Goal: Transaction & Acquisition: Purchase product/service

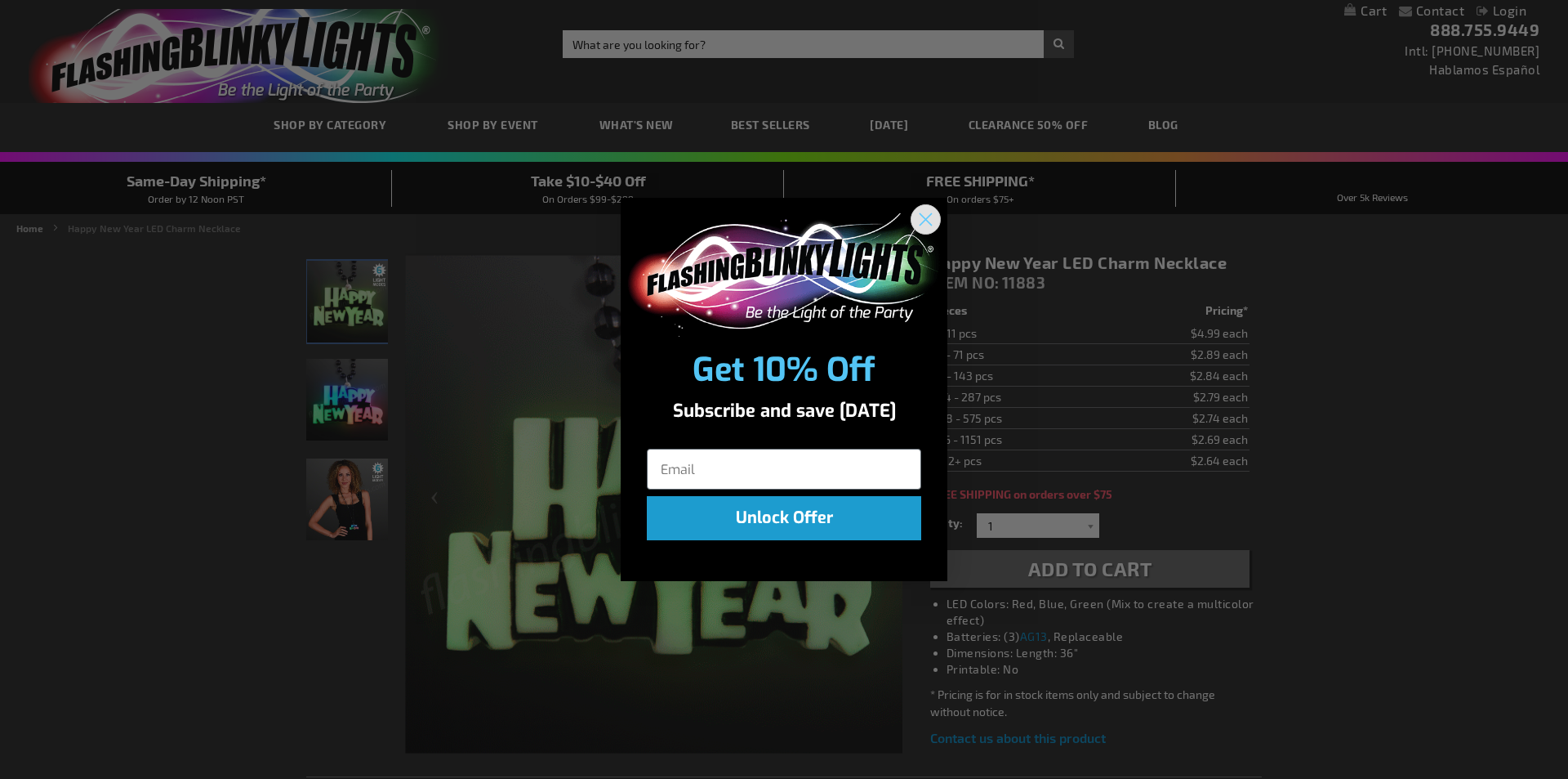
click at [921, 215] on icon "Close dialog" at bounding box center [926, 220] width 12 height 12
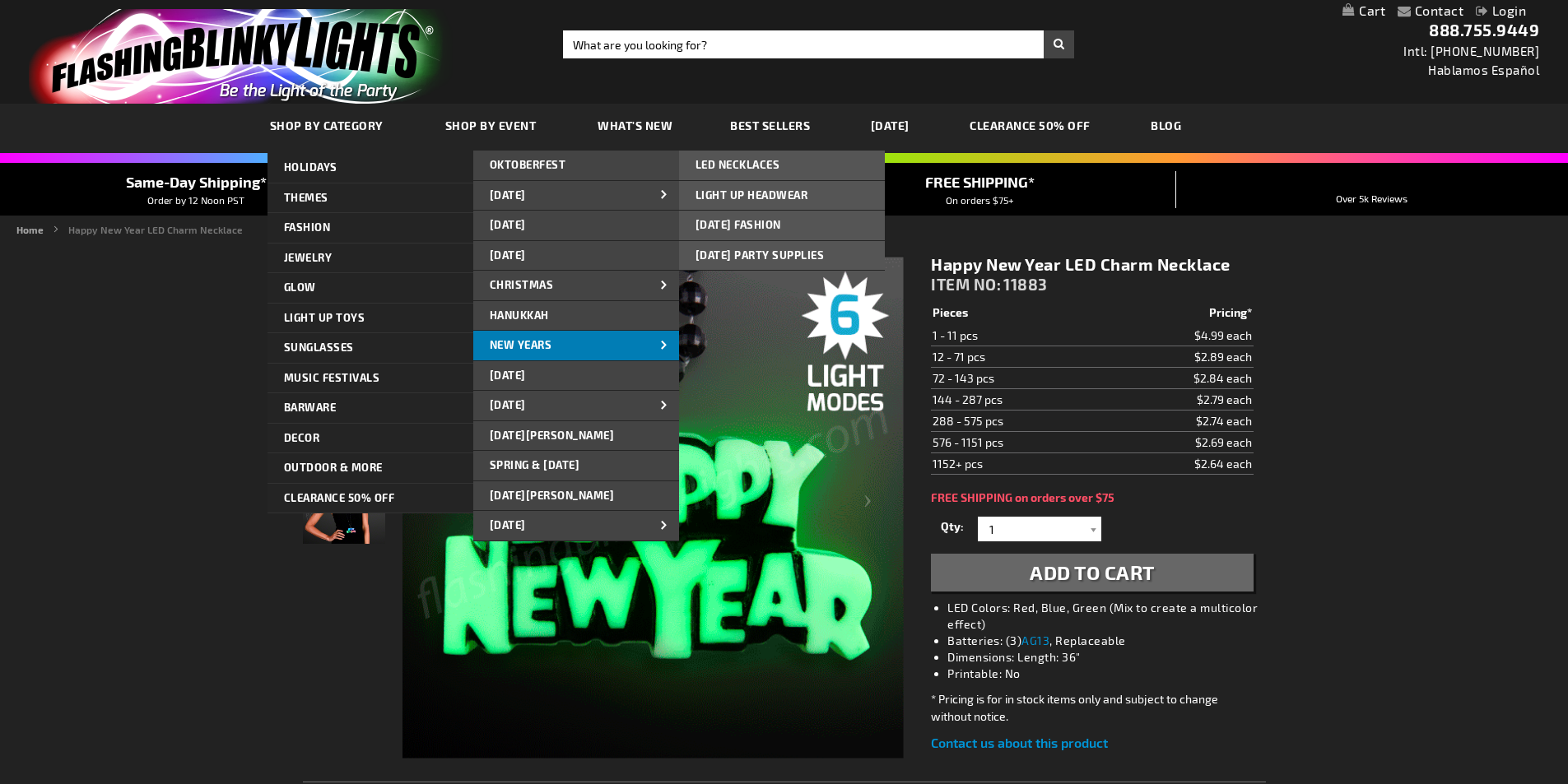
click at [546, 349] on span "New Years" at bounding box center [521, 344] width 63 height 13
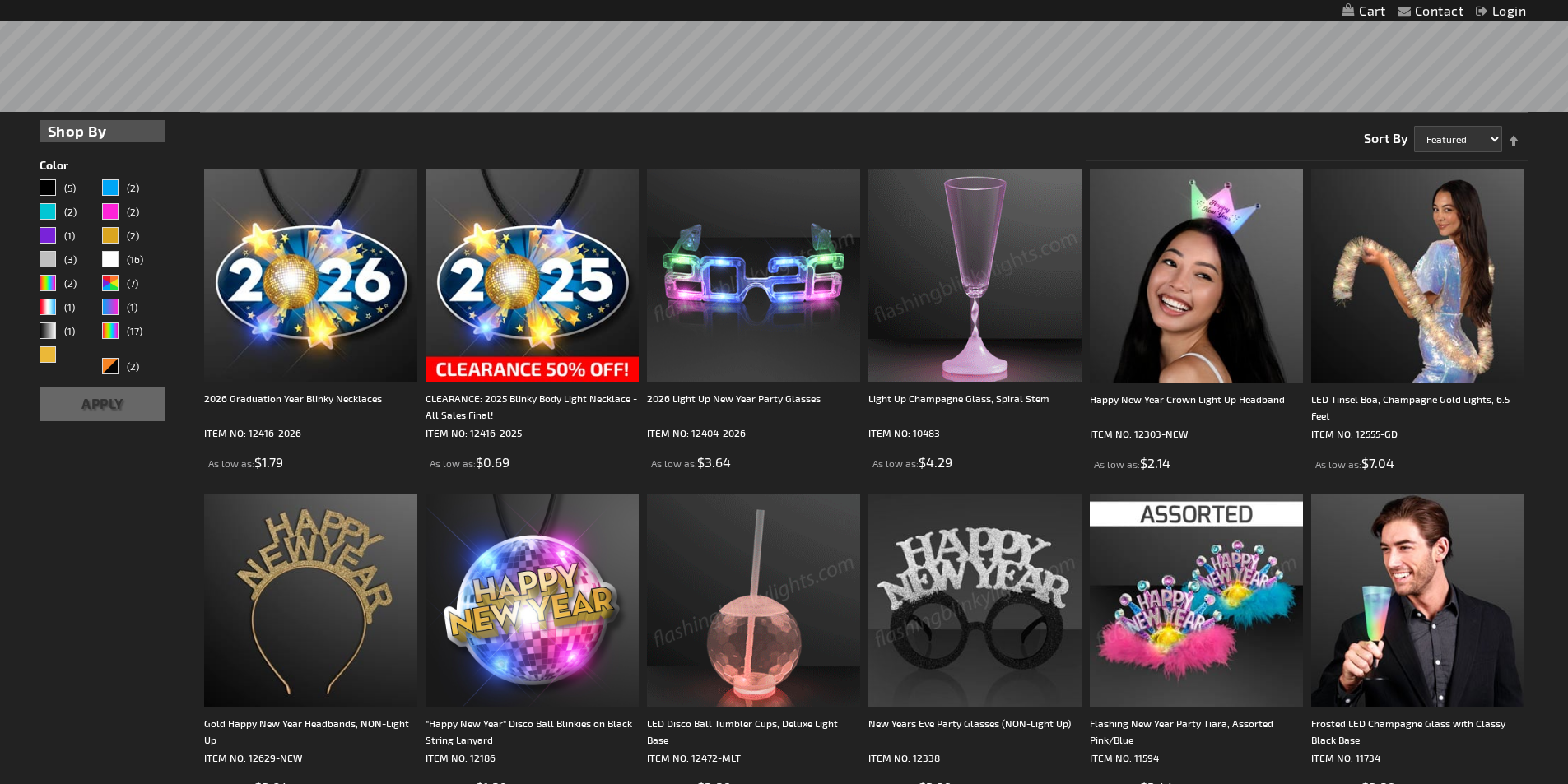
scroll to position [82, 0]
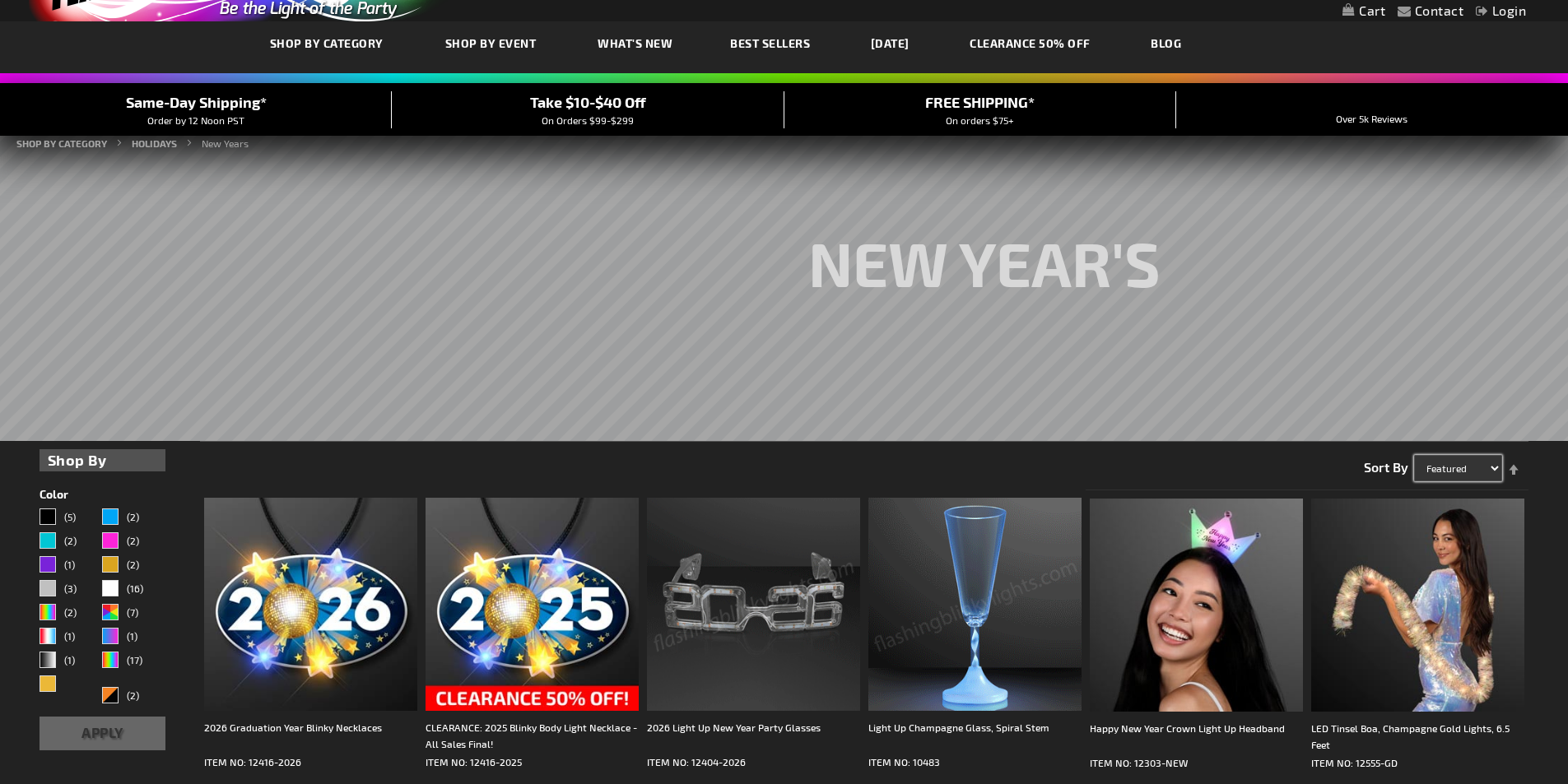
click at [1462, 464] on select "Featured Name Price Best Sellers" at bounding box center [1458, 468] width 88 height 26
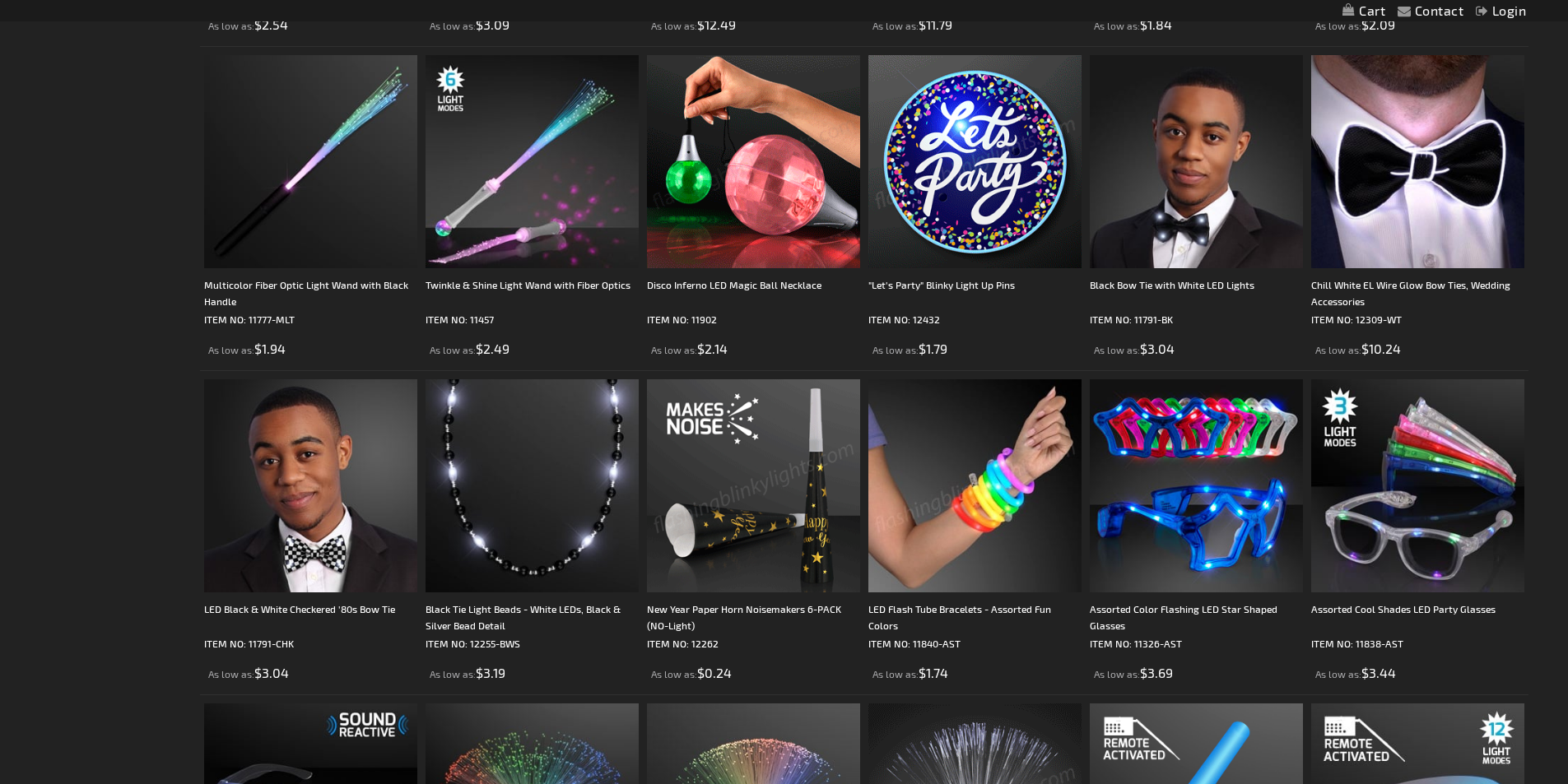
scroll to position [3210, 0]
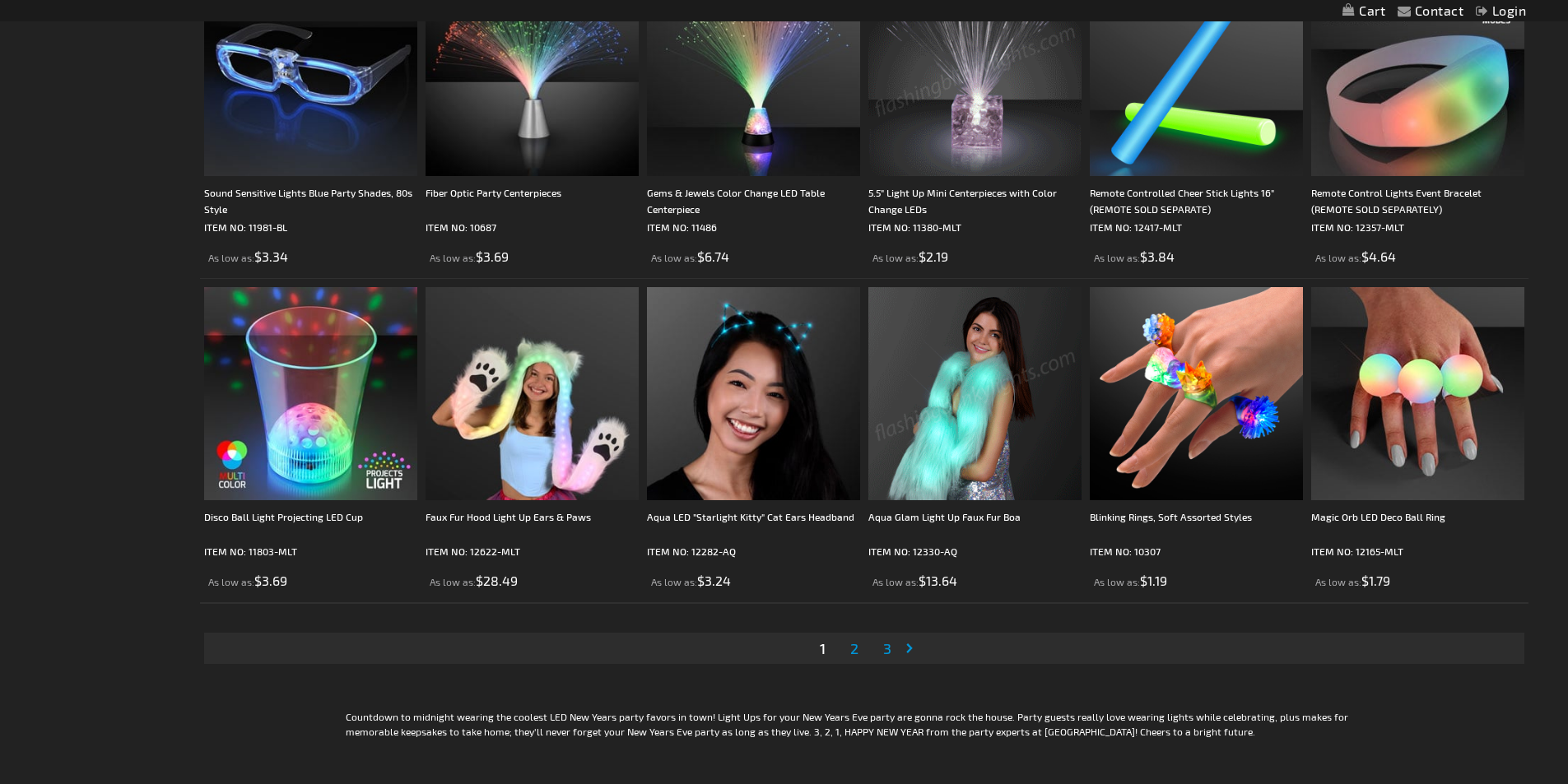
click at [873, 644] on li "Page 3" at bounding box center [887, 648] width 31 height 31
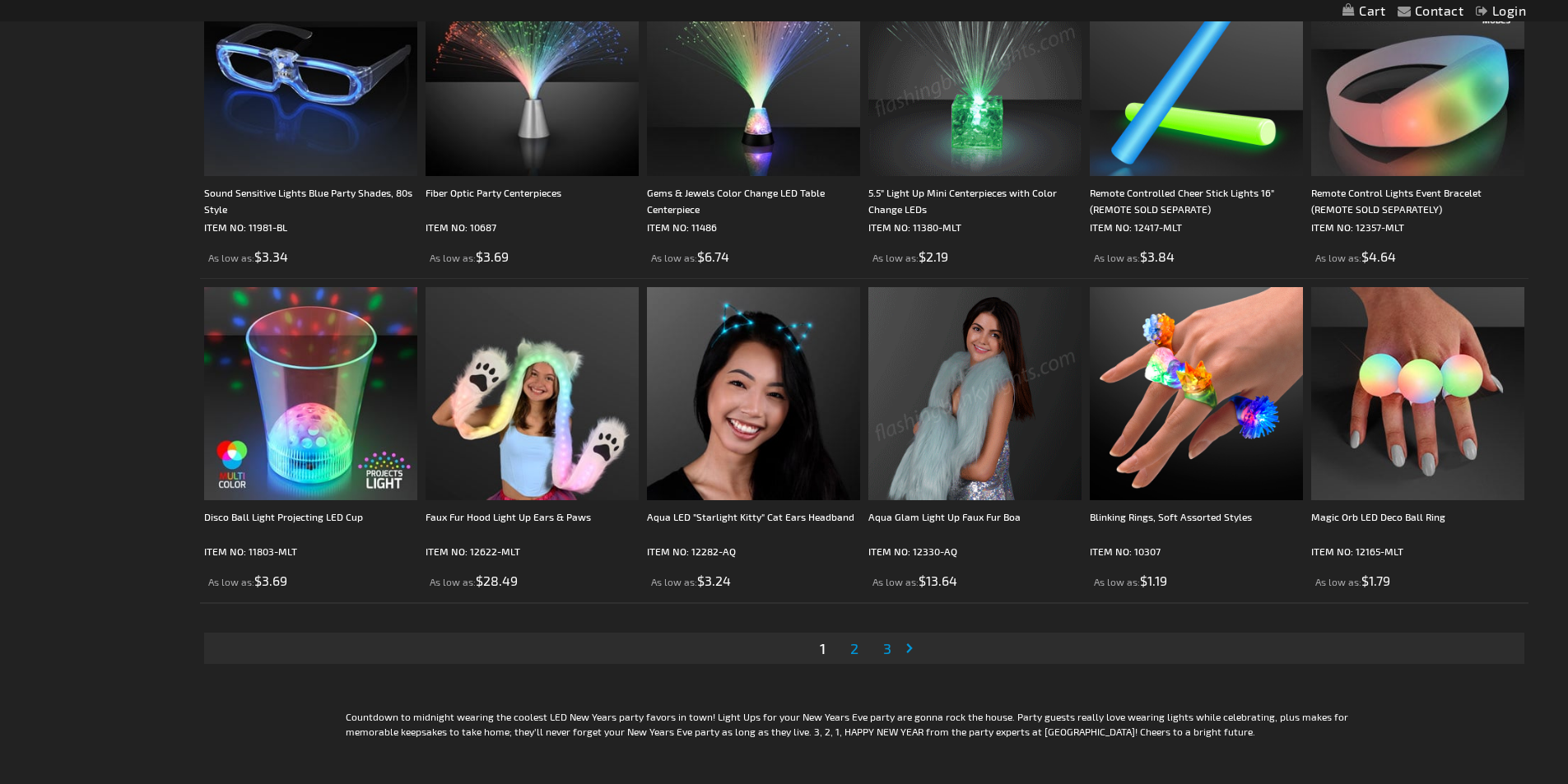
click at [905, 648] on link "Page Next" at bounding box center [912, 647] width 17 height 24
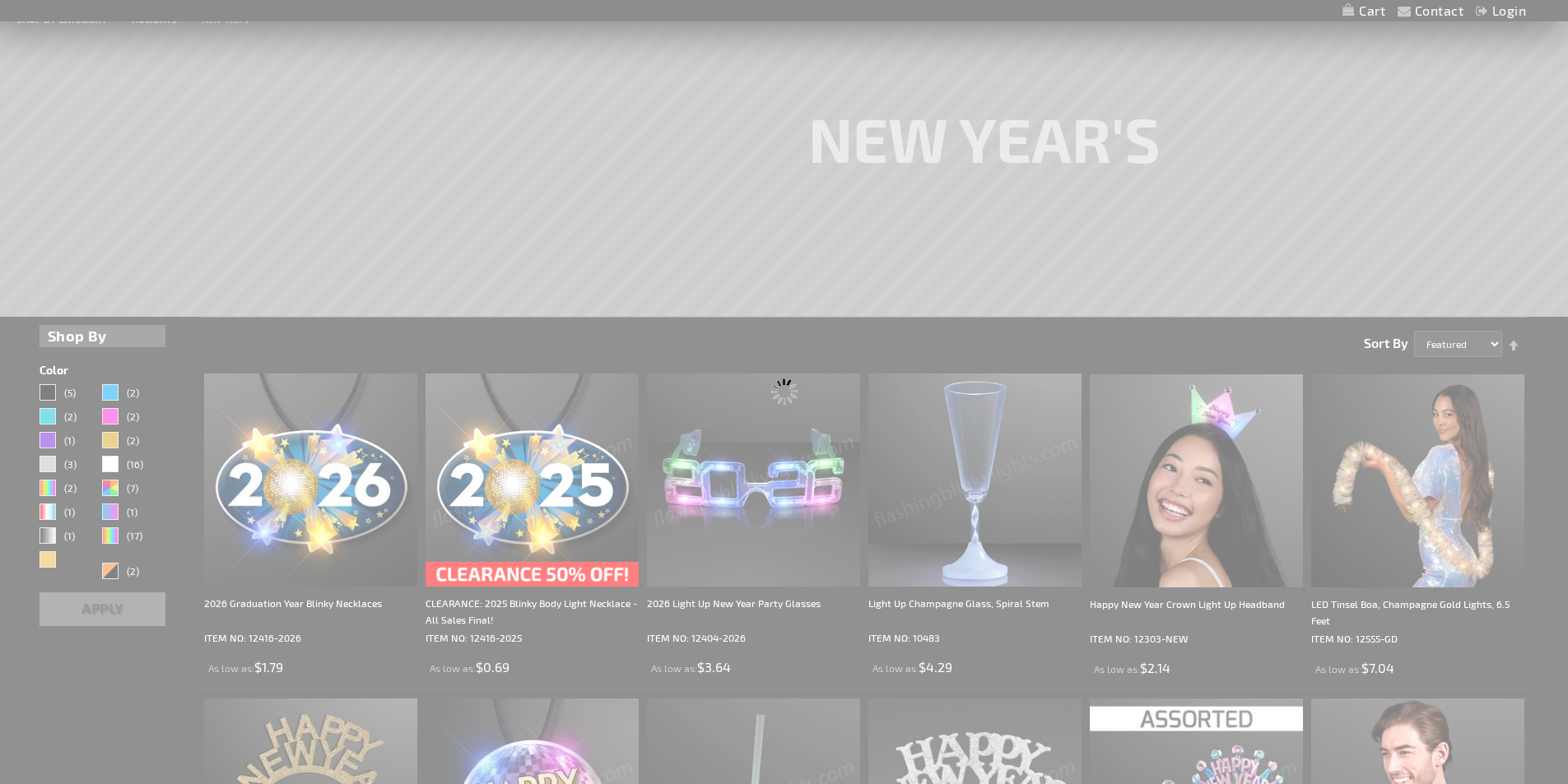
scroll to position [0, 0]
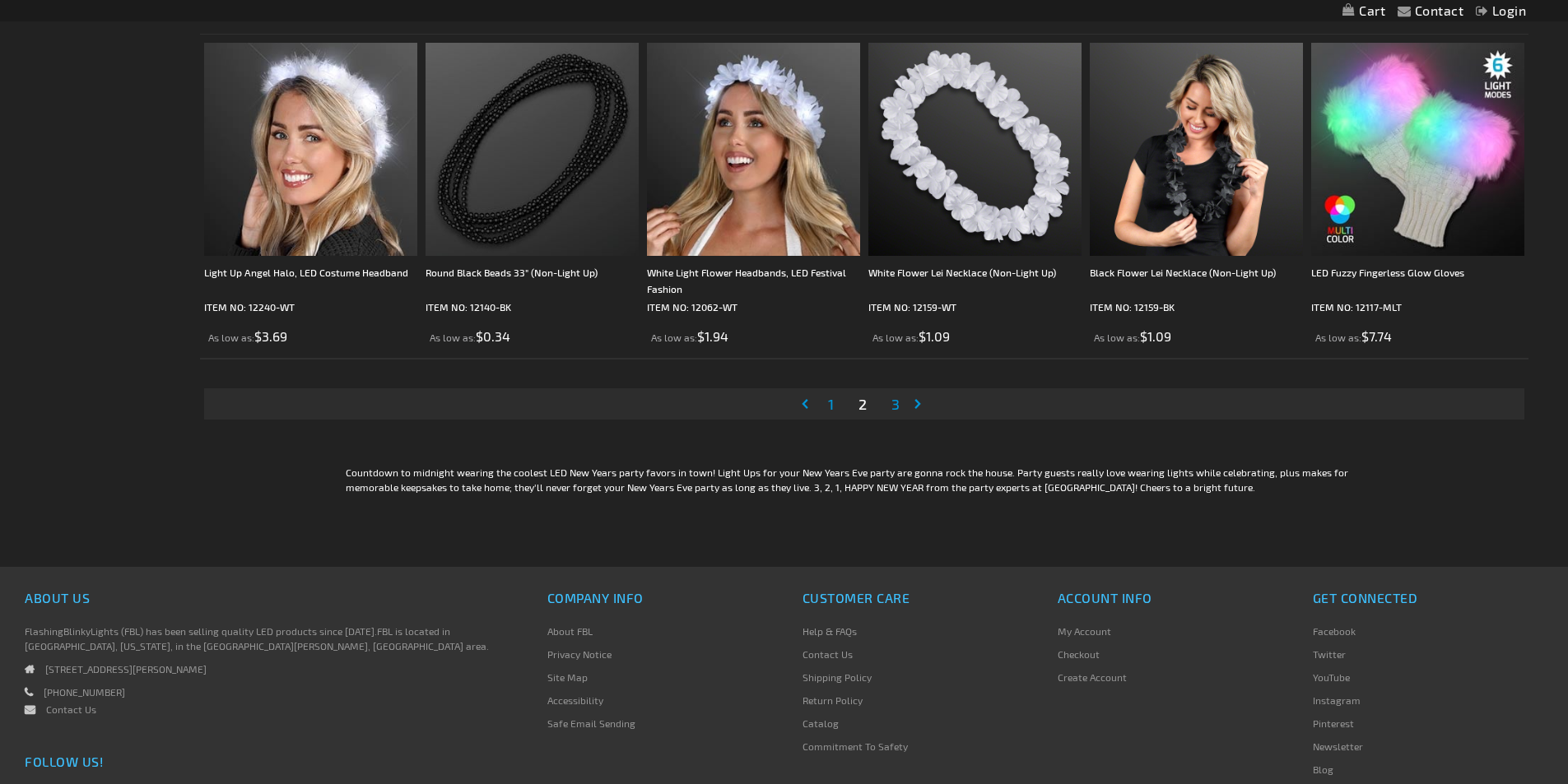
scroll to position [3621, 0]
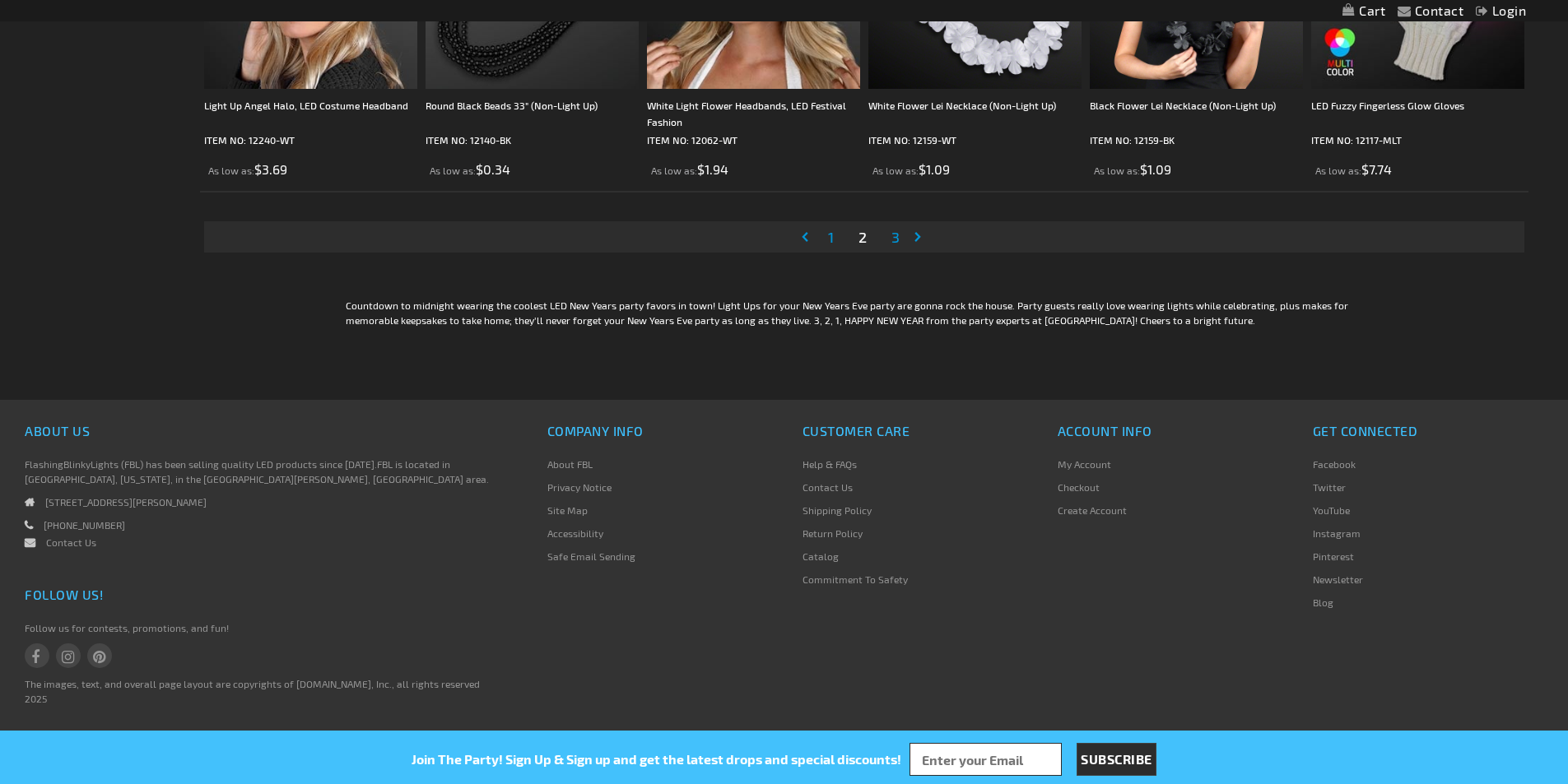
click at [901, 237] on link "Page 3" at bounding box center [895, 236] width 15 height 24
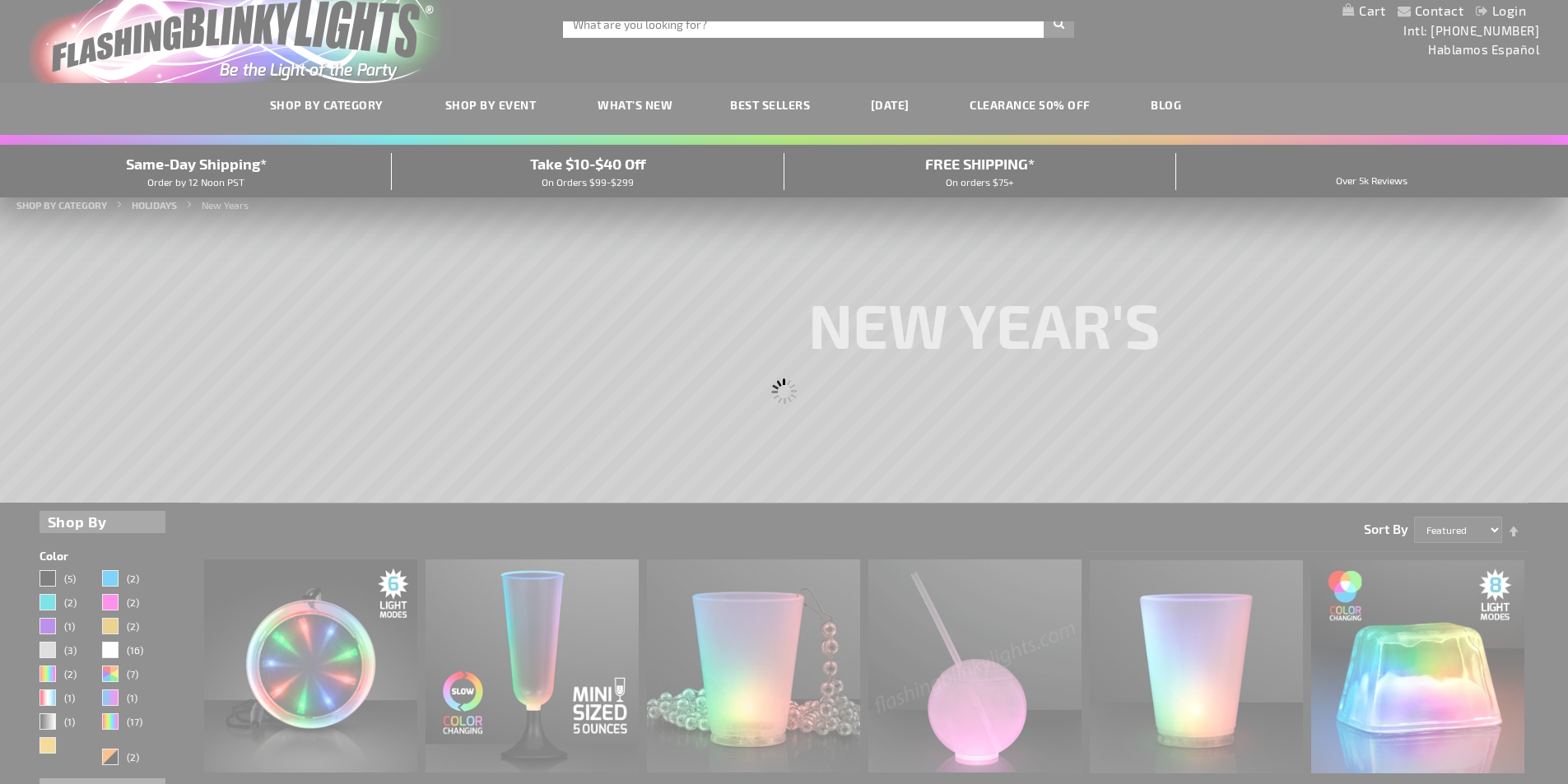
scroll to position [0, 0]
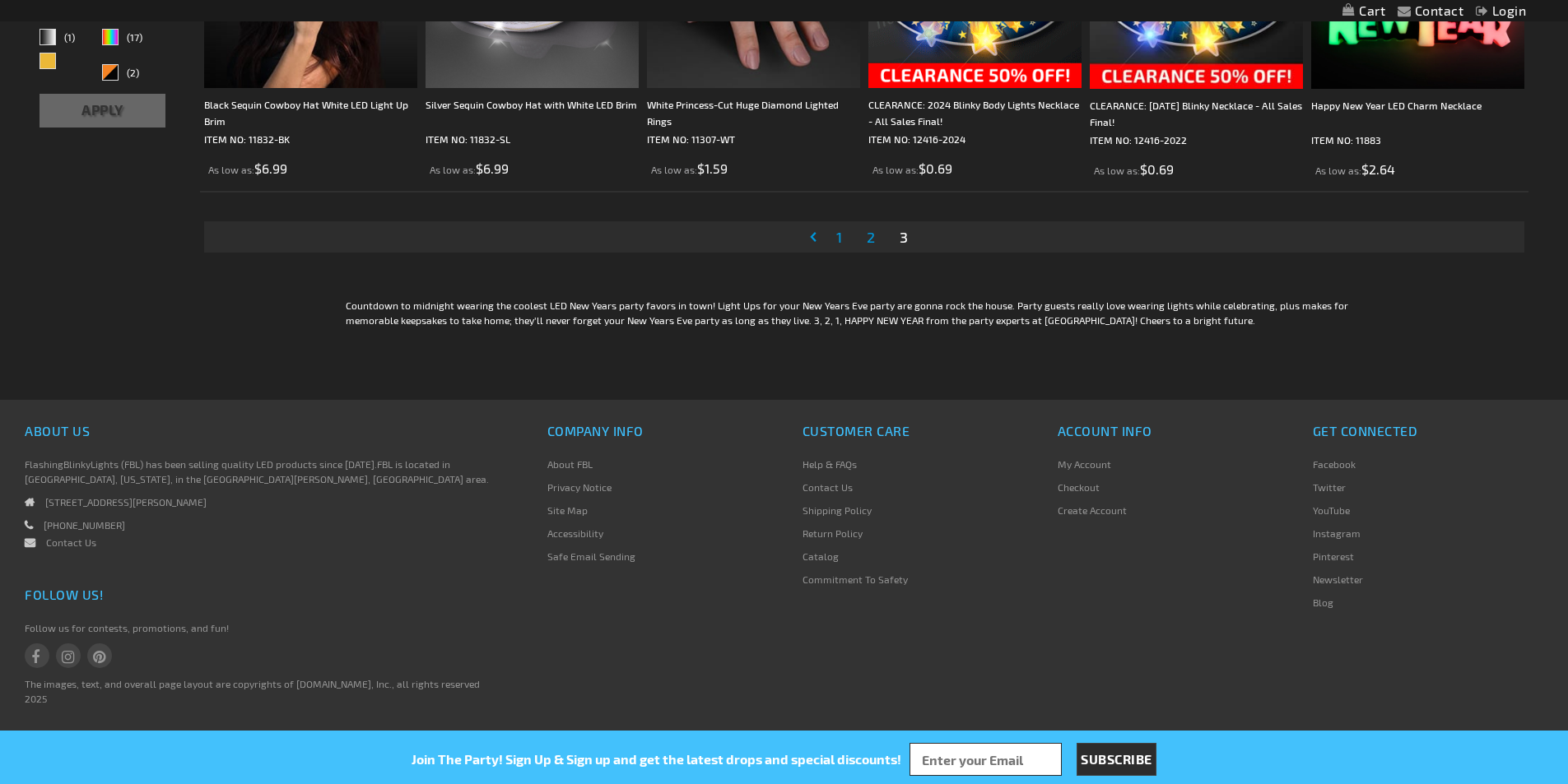
scroll to position [294, 0]
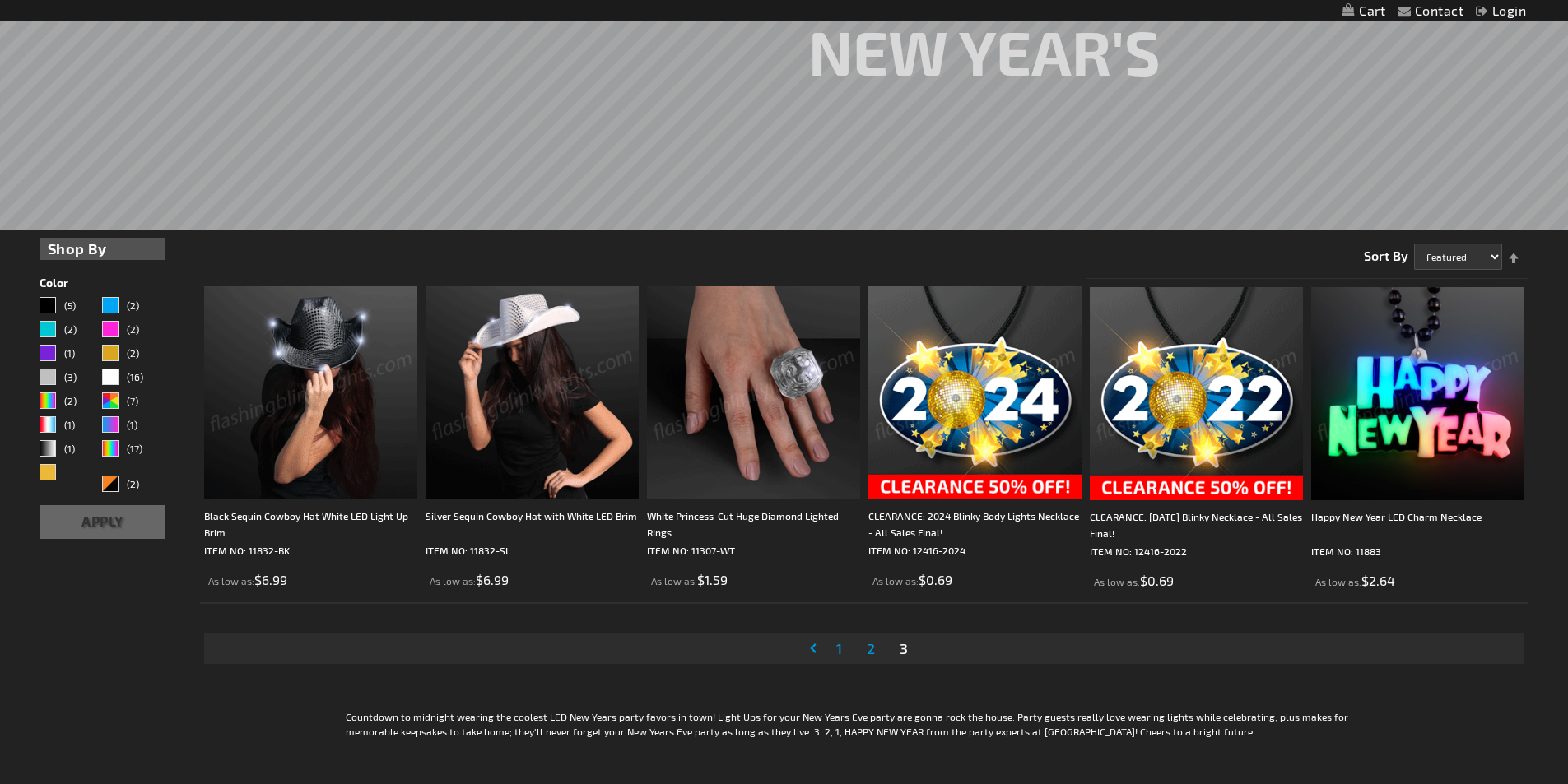
click at [839, 641] on span "1" at bounding box center [839, 648] width 6 height 19
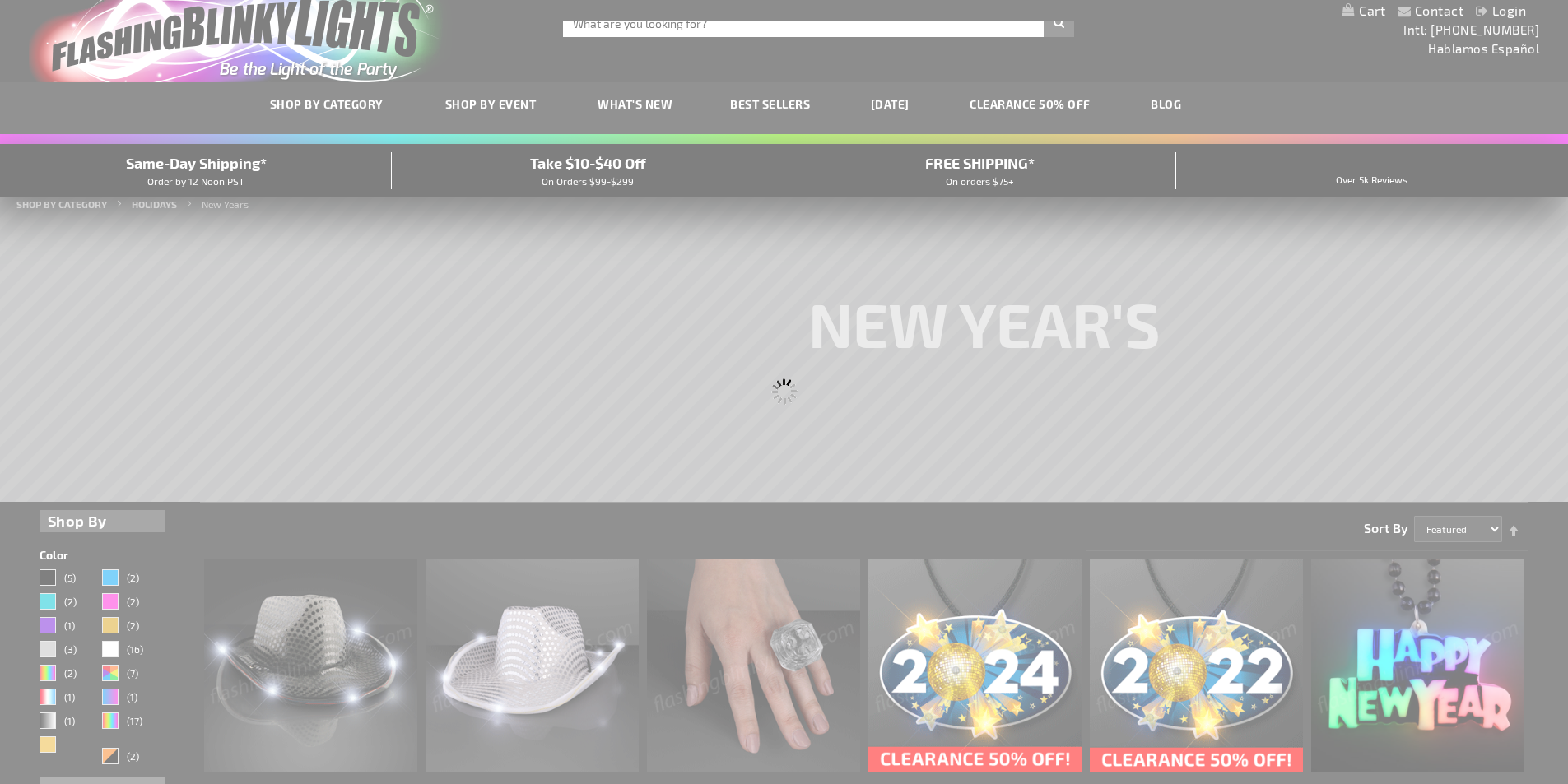
scroll to position [0, 0]
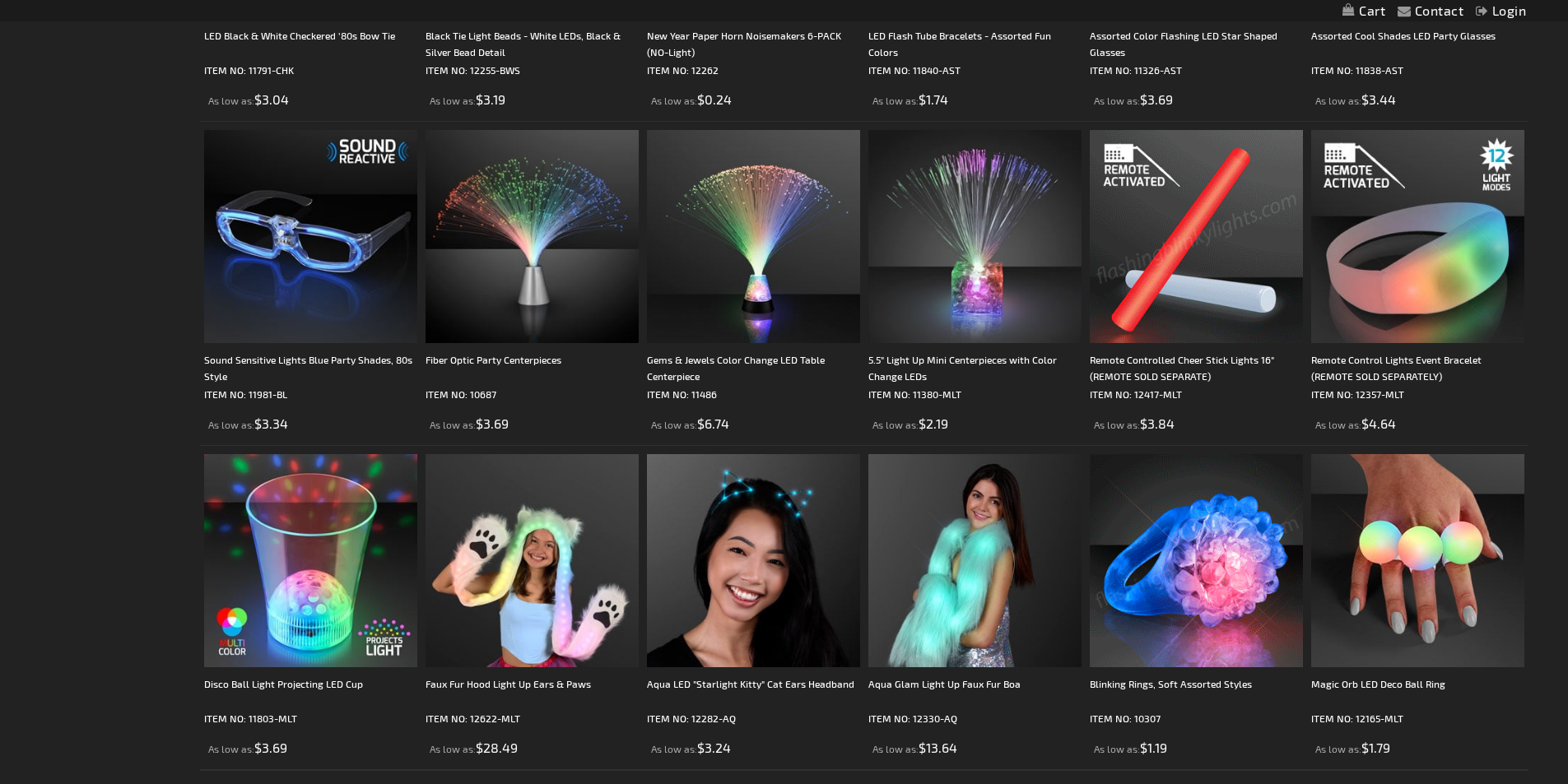
scroll to position [3290, 0]
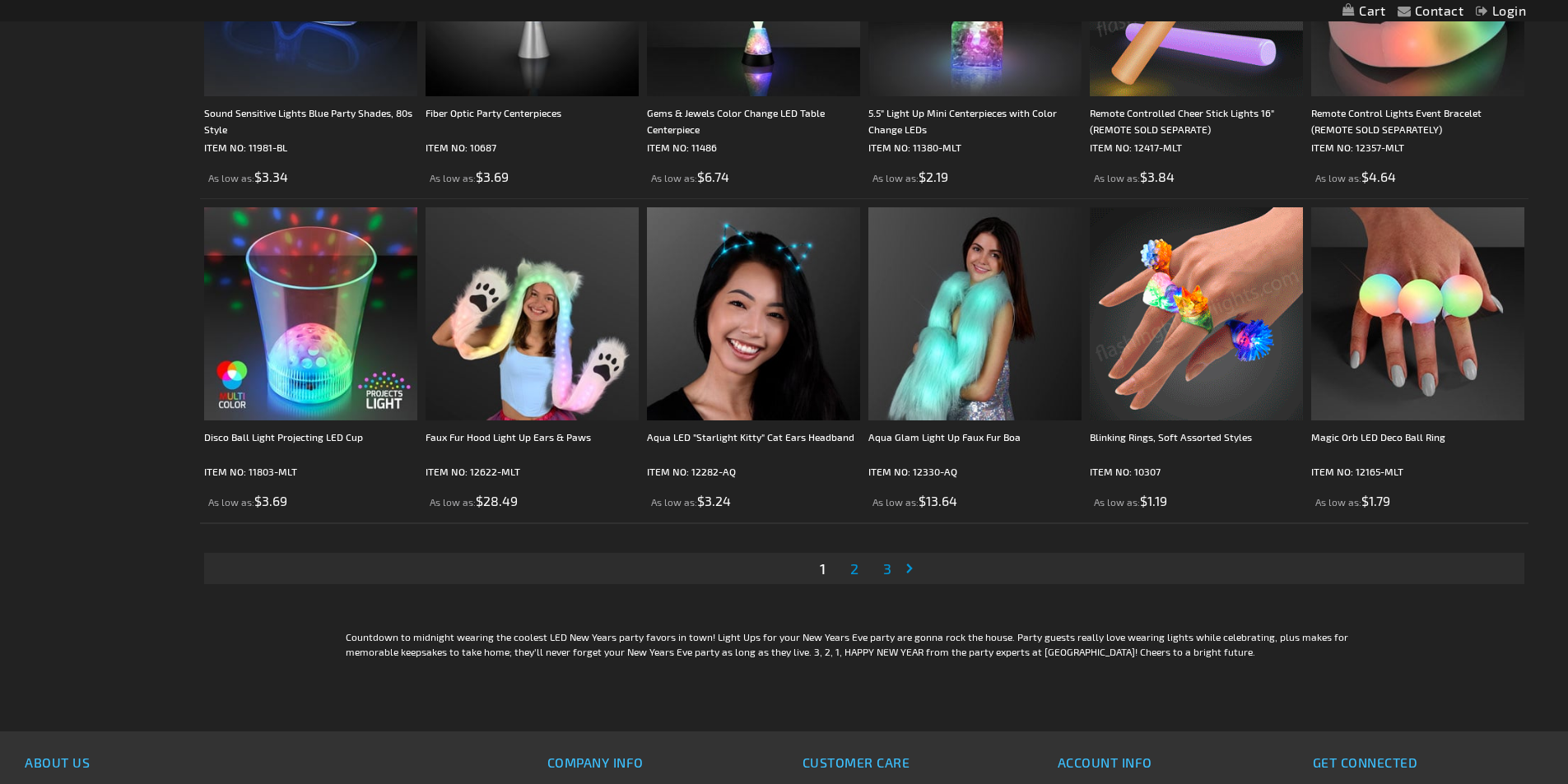
click at [885, 569] on span "3" at bounding box center [887, 568] width 8 height 19
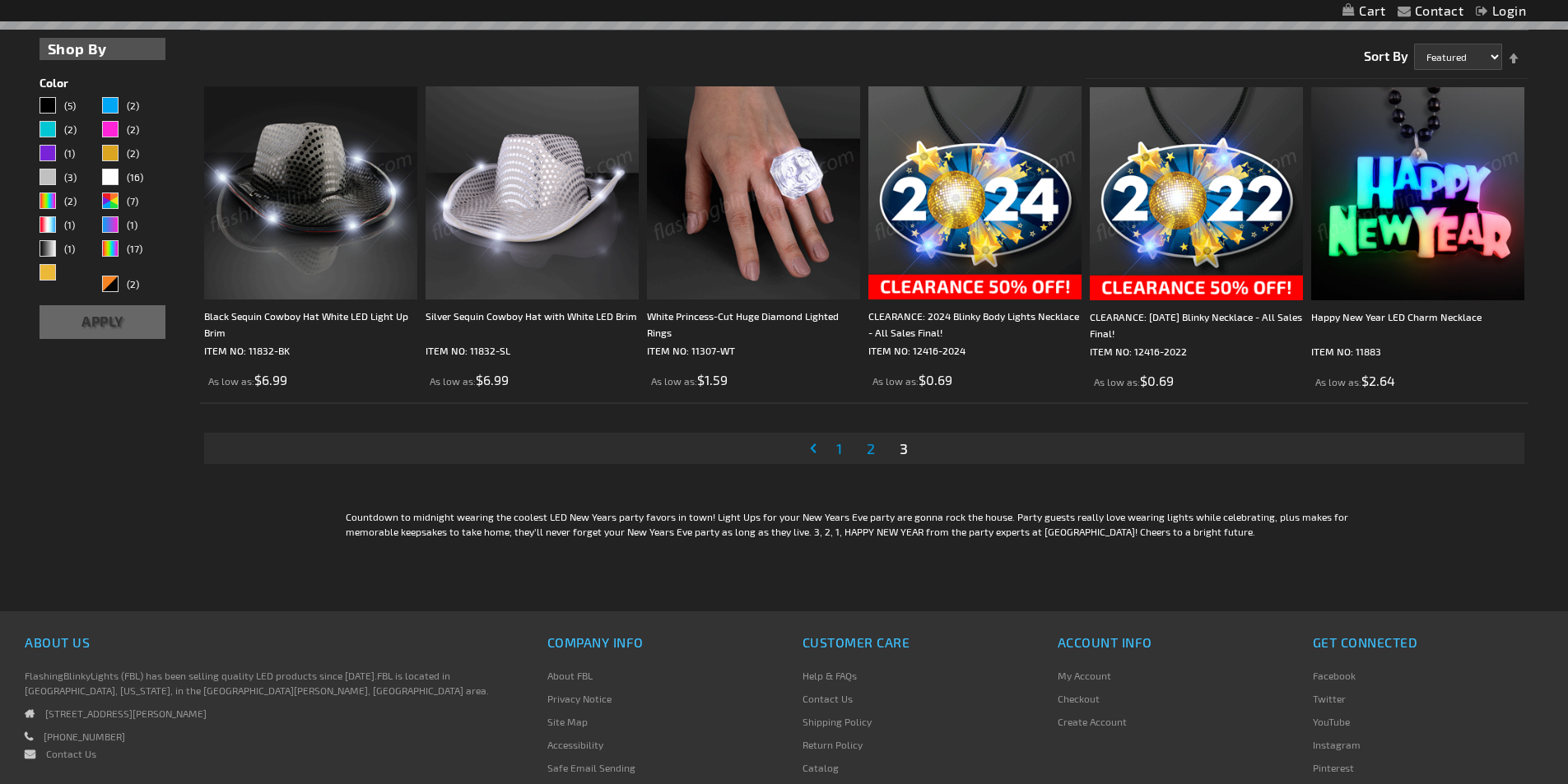
scroll to position [576, 0]
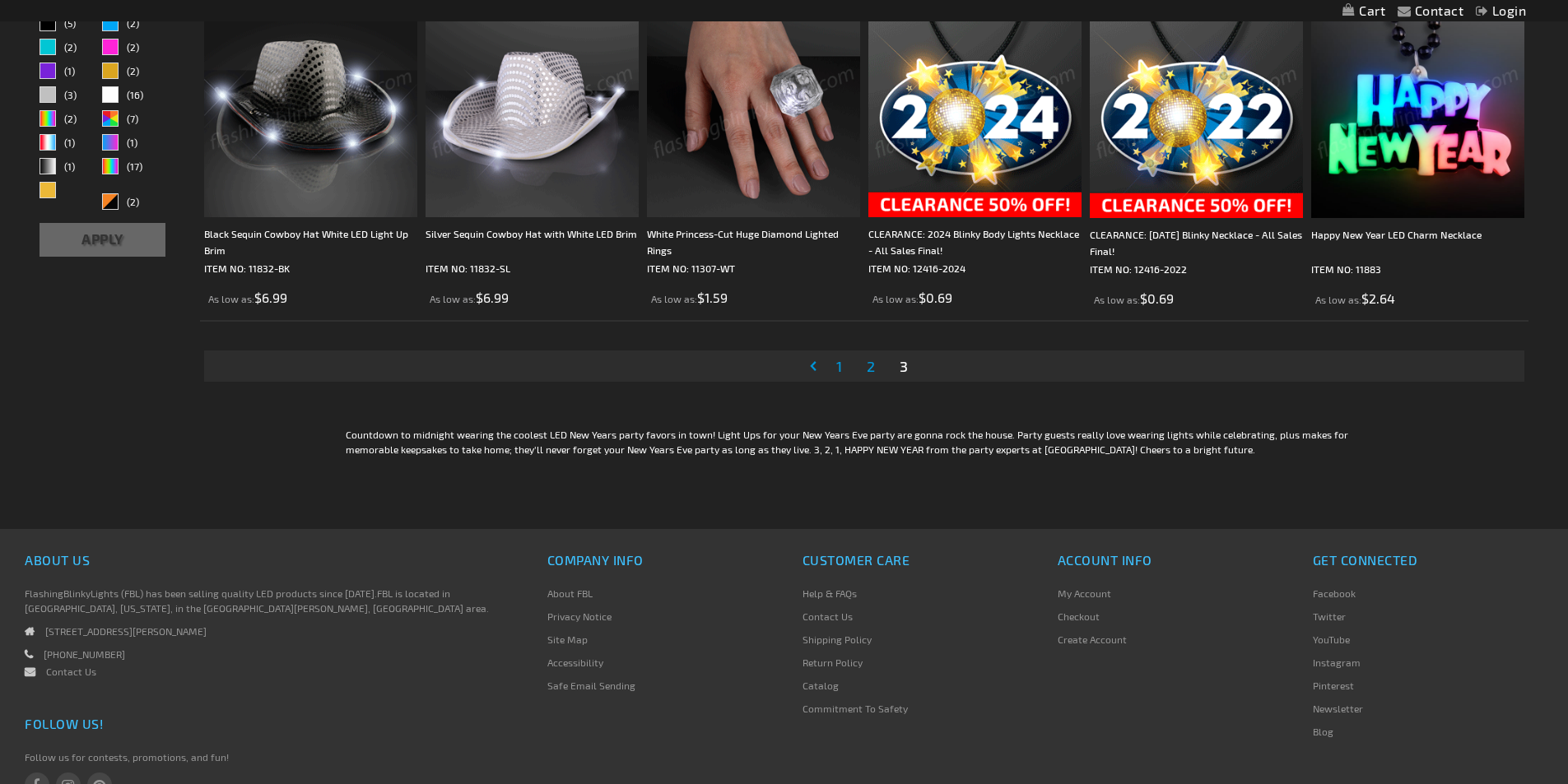
click at [831, 372] on li "Page 1" at bounding box center [838, 366] width 28 height 31
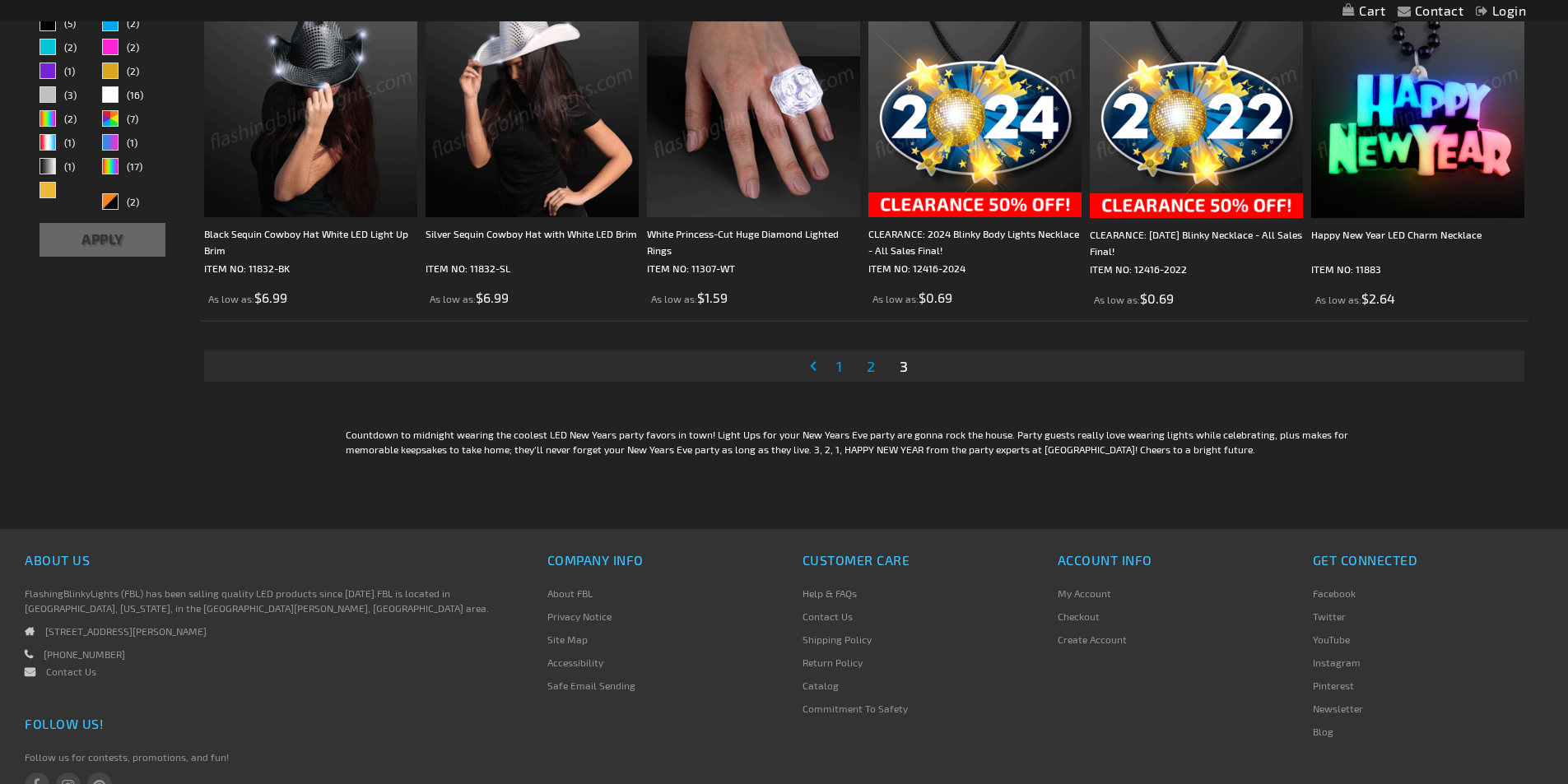
click at [836, 372] on span "1" at bounding box center [839, 366] width 6 height 19
